Goal: Task Accomplishment & Management: Use online tool/utility

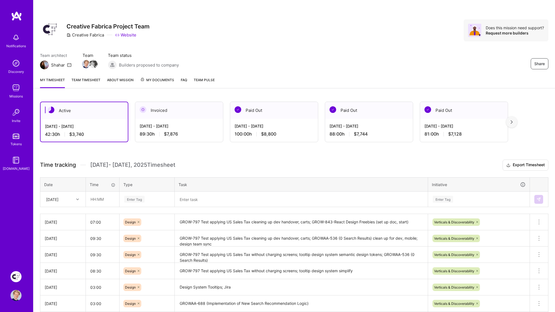
scroll to position [10, 0]
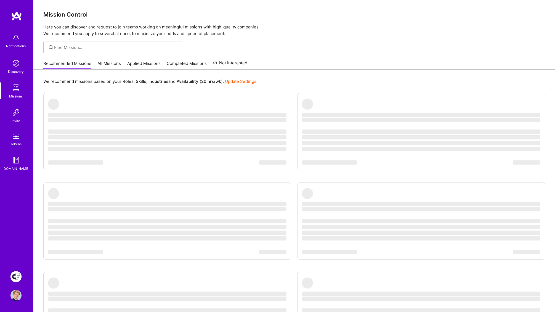
click at [292, 72] on div "We recommend missions based on your Roles , Skills , Industries and Availabilit…" at bounding box center [294, 226] width 522 height 313
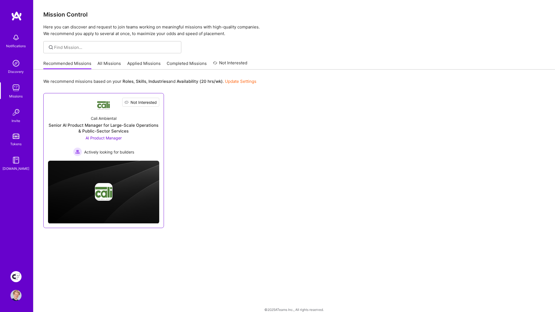
click at [157, 100] on span "Not Interested" at bounding box center [144, 102] width 26 height 6
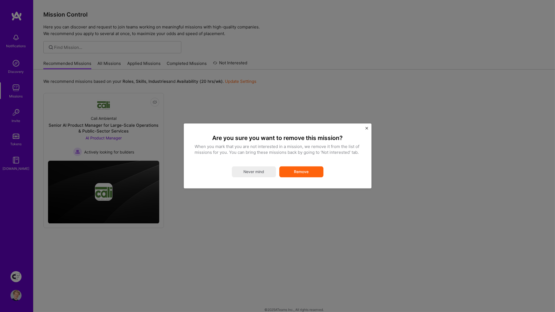
click at [306, 173] on button "Remove" at bounding box center [301, 171] width 44 height 11
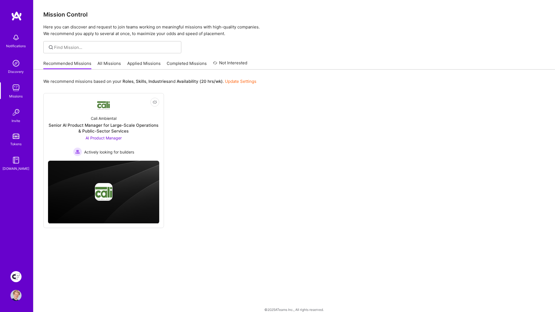
click at [15, 280] on img at bounding box center [15, 276] width 11 height 11
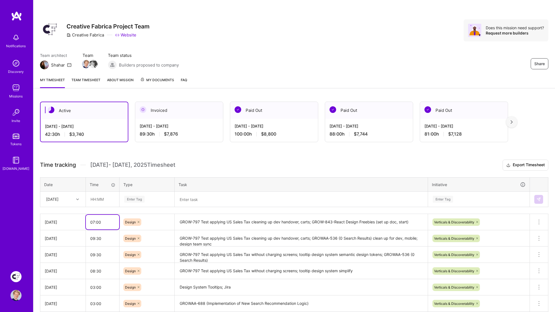
click at [110, 219] on input "07:00" at bounding box center [102, 222] width 33 height 15
click at [318, 65] on div "Team architect Shahar Team Team status Builders proposed to company Share" at bounding box center [294, 60] width 508 height 17
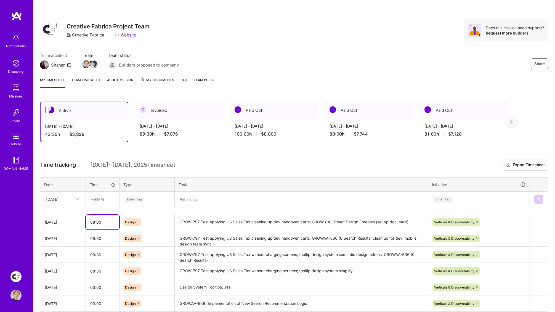
click at [112, 219] on input "08:00" at bounding box center [102, 222] width 33 height 15
click at [296, 71] on div "Share Creative Fabrica Project Team Creative Fabrica Website Does this mission …" at bounding box center [294, 36] width 522 height 73
click at [106, 219] on input "08:00" at bounding box center [102, 222] width 33 height 15
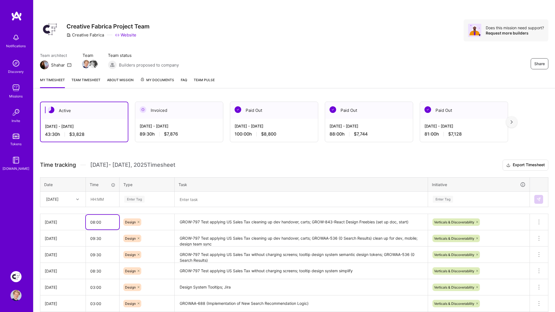
click at [106, 219] on input "08:00" at bounding box center [102, 222] width 33 height 15
type input "07:30"
click at [262, 59] on div "Team architect Shahar Team Team status Builders proposed to company Share" at bounding box center [294, 60] width 508 height 17
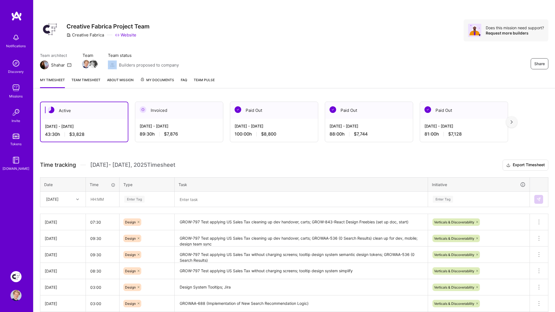
click at [262, 59] on div "Team architect Shahar Team Team status Builders proposed to company Share" at bounding box center [294, 60] width 508 height 17
click at [19, 41] on img at bounding box center [15, 37] width 11 height 11
click at [16, 279] on img at bounding box center [15, 276] width 11 height 11
